Goal: Find specific page/section: Find specific page/section

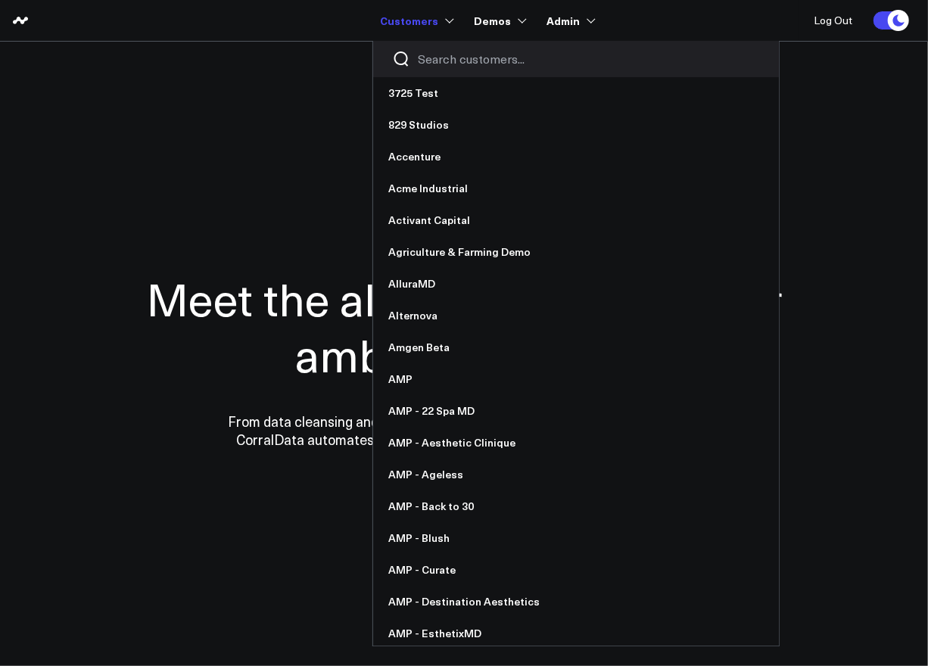
click at [442, 62] on input "Search customers input" at bounding box center [589, 59] width 342 height 17
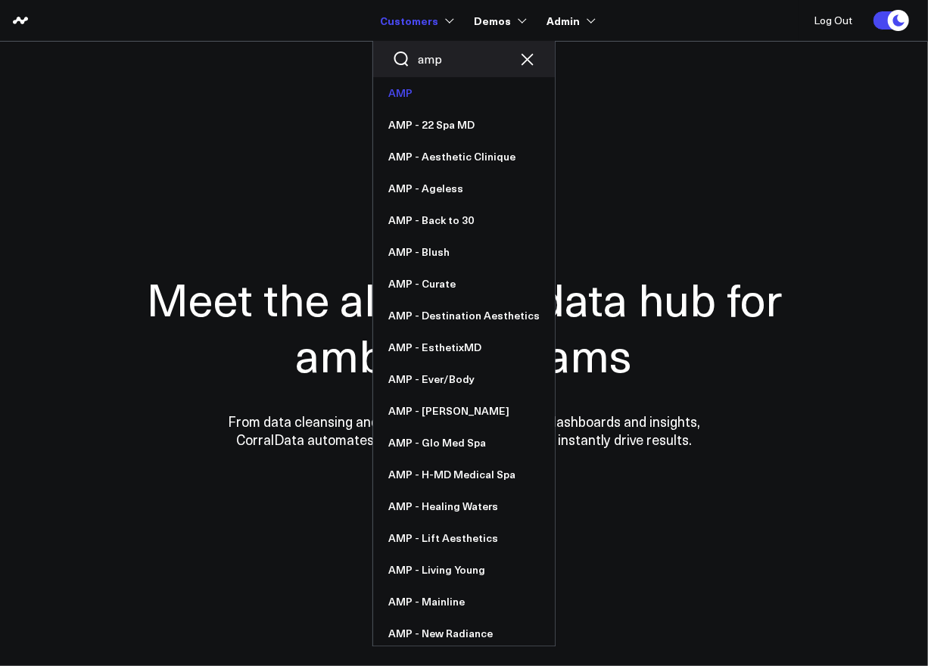
type input "amp"
click at [428, 97] on link "AMP" at bounding box center [464, 93] width 182 height 32
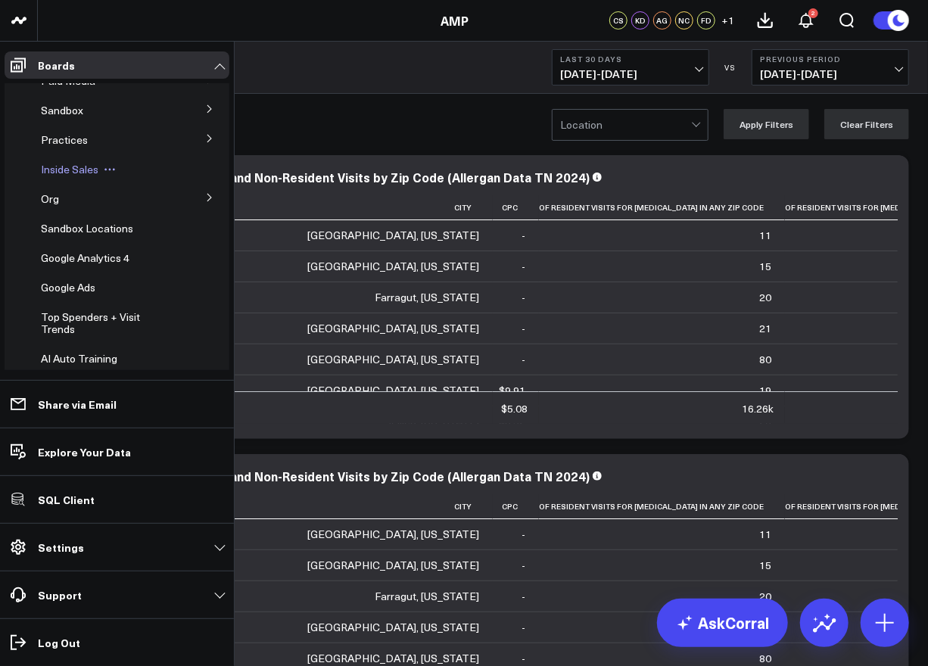
scroll to position [54, 0]
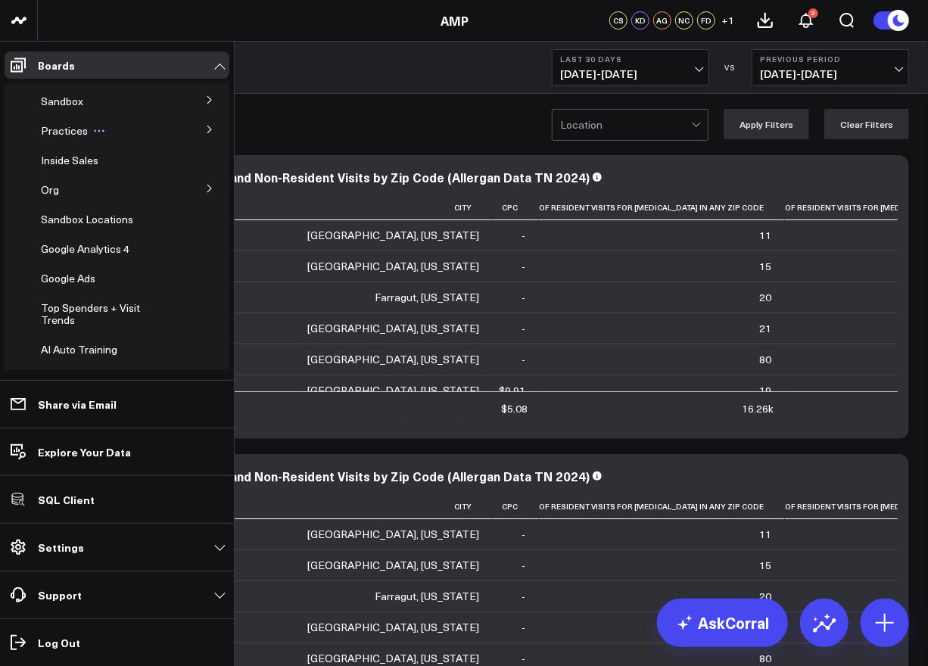
click at [61, 135] on span "Practices" at bounding box center [64, 130] width 47 height 14
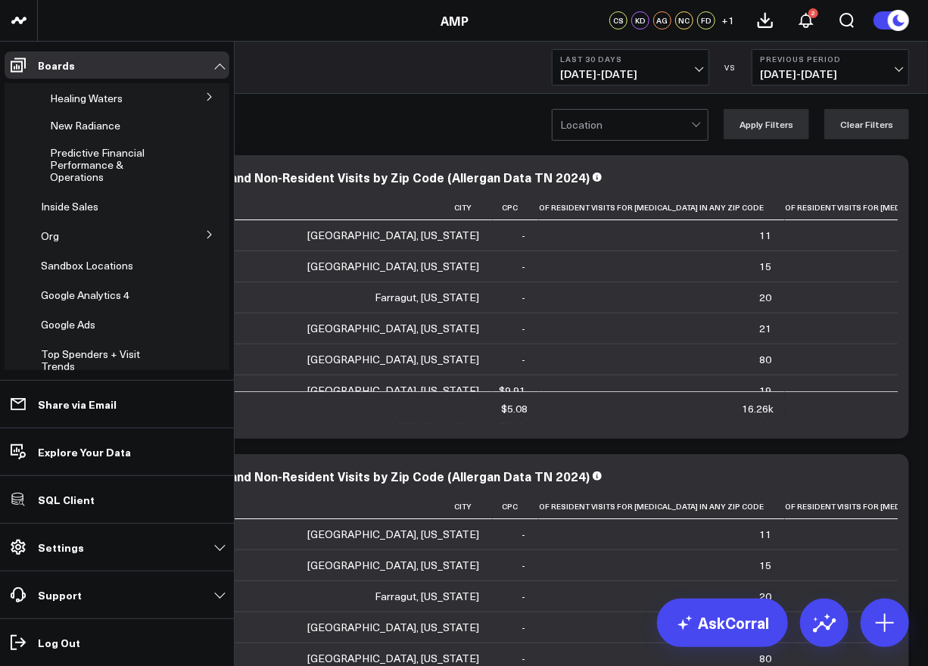
scroll to position [589, 0]
click at [86, 182] on span "Predictive Financial Performance & Operations" at bounding box center [97, 165] width 95 height 39
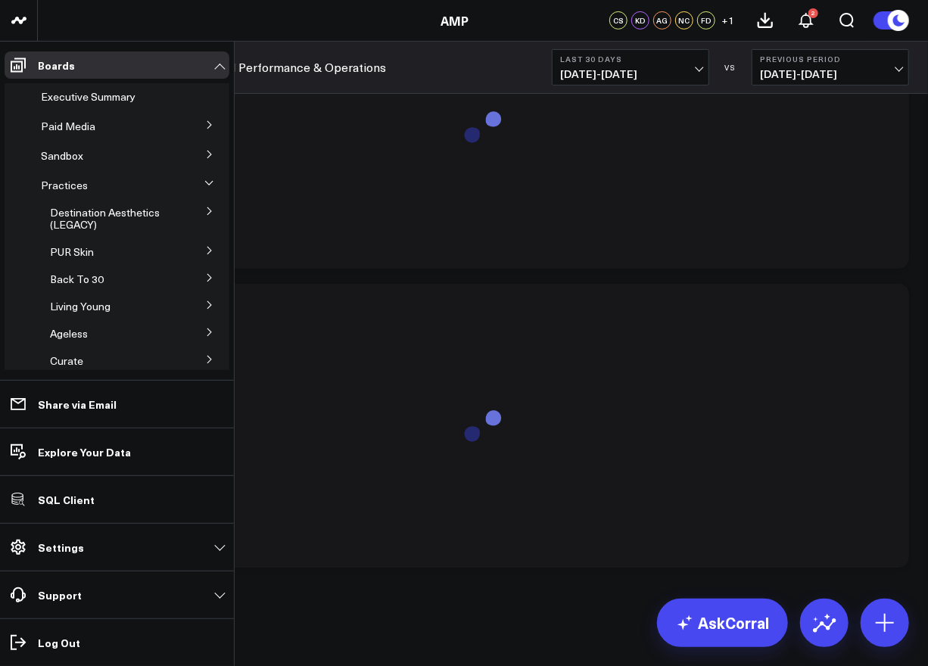
click at [205, 126] on icon at bounding box center [209, 124] width 9 height 9
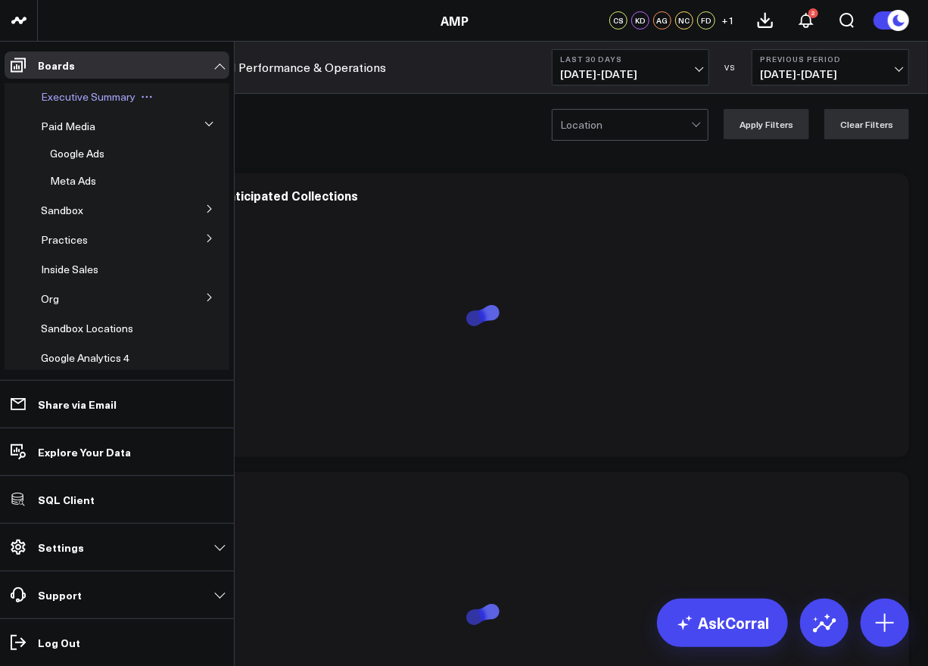
click at [61, 102] on span "Executive Summary" at bounding box center [88, 96] width 95 height 14
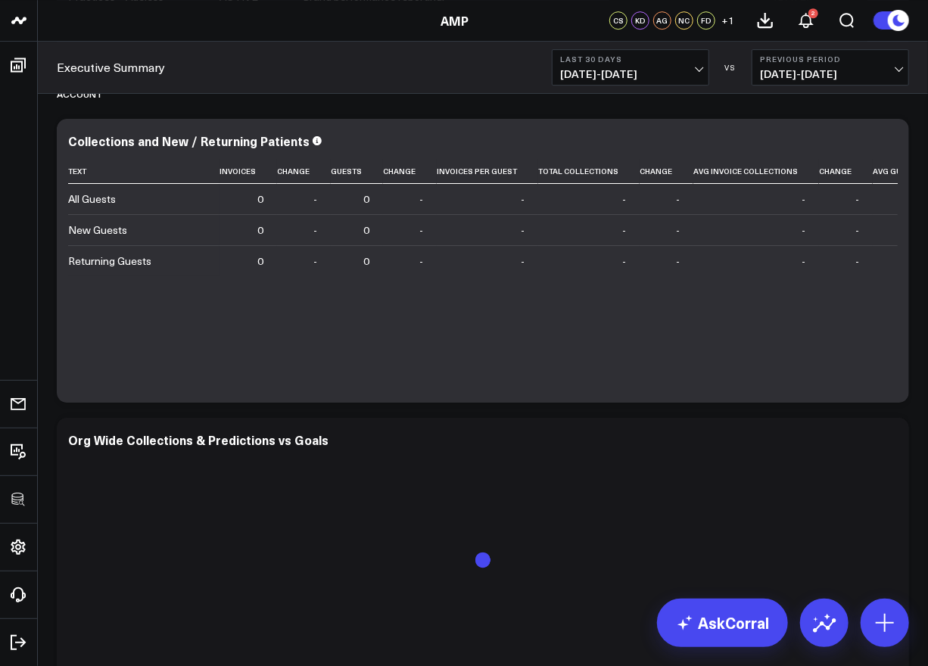
scroll to position [2305, 0]
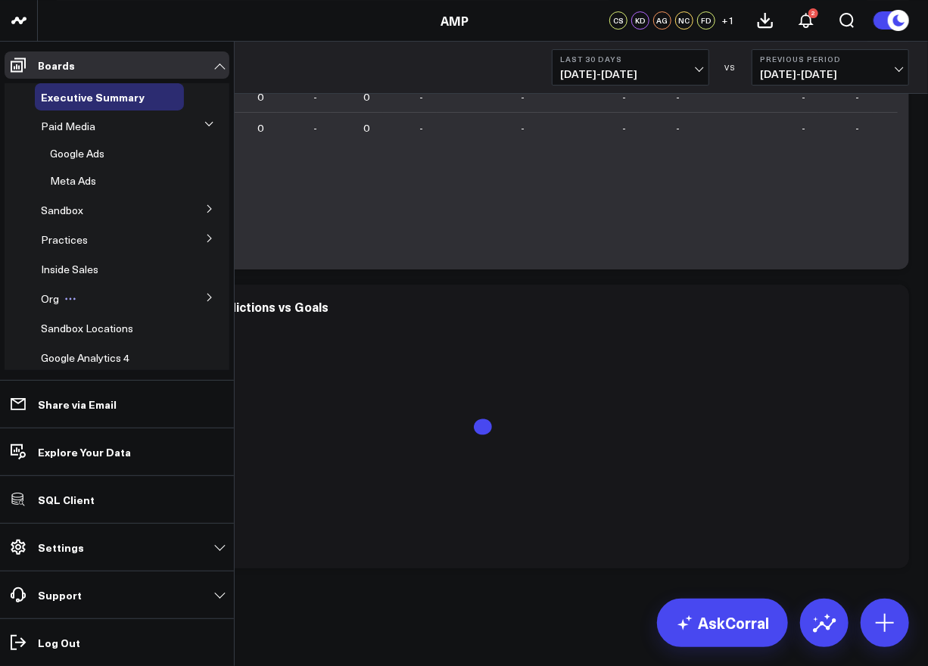
click at [96, 303] on div "Org" at bounding box center [109, 298] width 149 height 27
click at [205, 297] on icon at bounding box center [209, 297] width 9 height 9
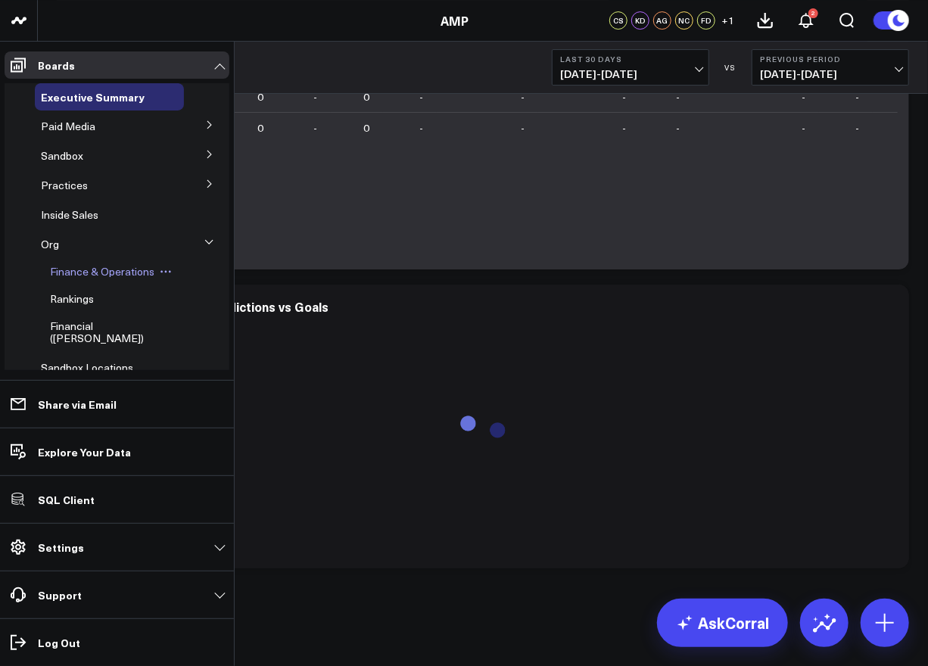
click at [80, 268] on span "Finance & Operations" at bounding box center [102, 271] width 104 height 14
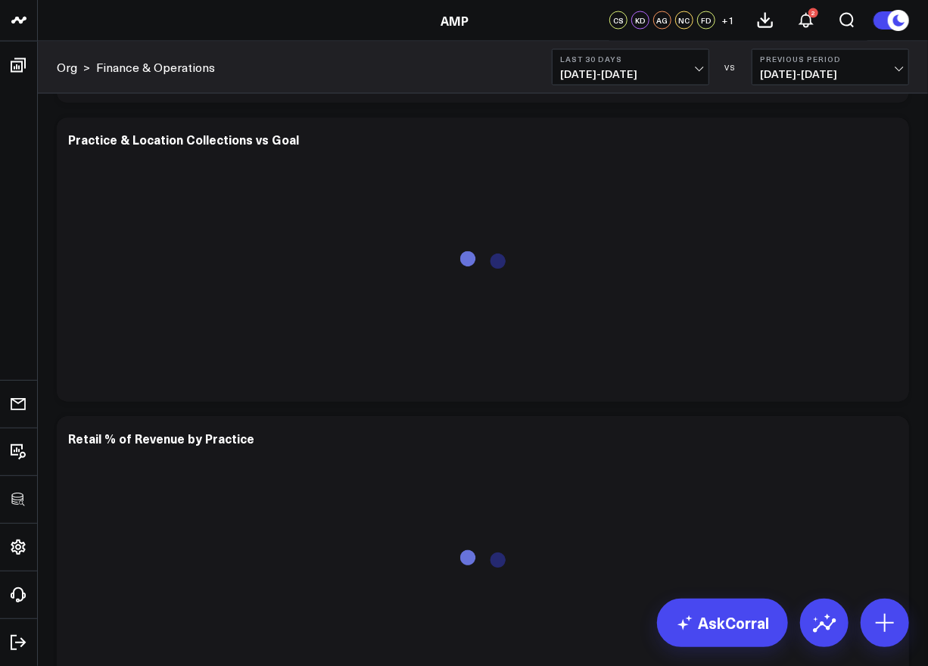
scroll to position [1200, 0]
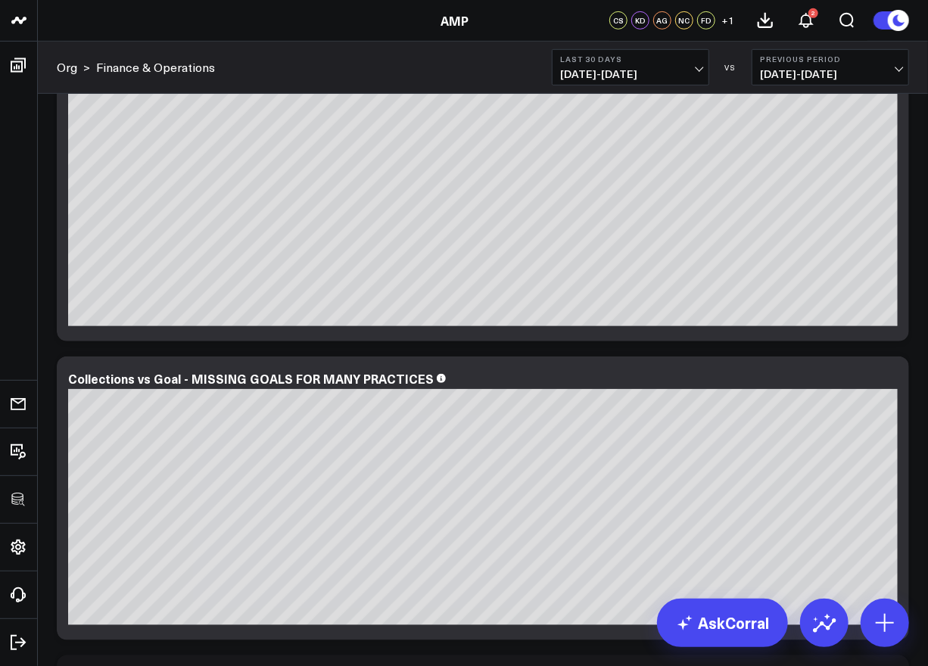
scroll to position [469, 0]
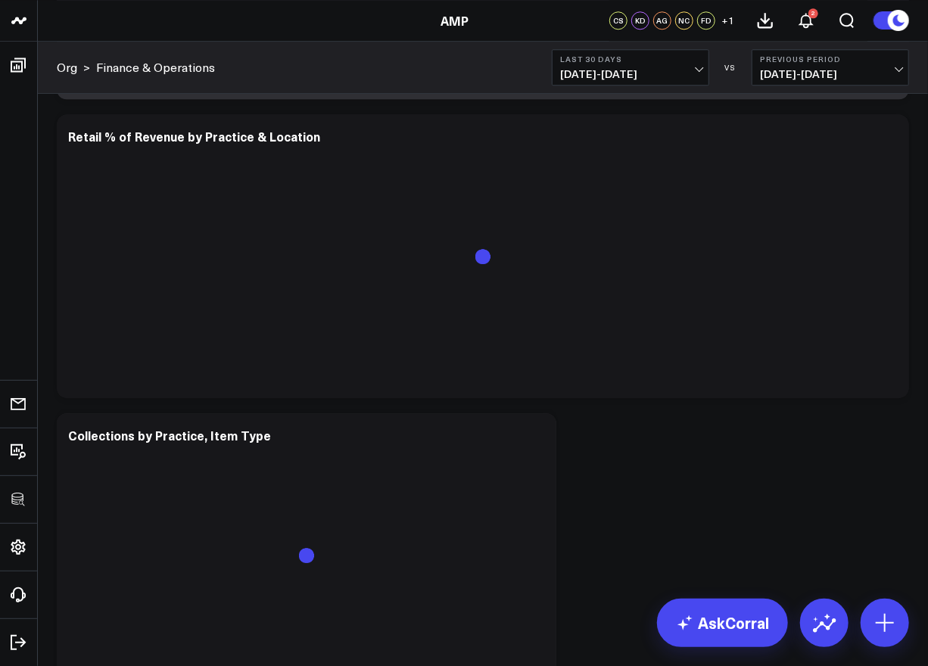
scroll to position [1786, 0]
